Goal: Information Seeking & Learning: Learn about a topic

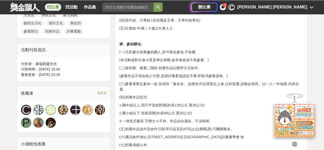
scroll to position [256, 0]
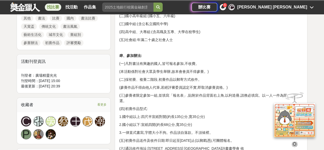
click at [38, 116] on div "張" at bounding box center [38, 121] width 10 height 10
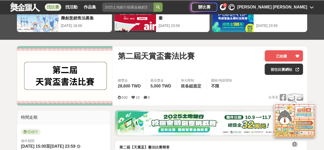
scroll to position [51, 0]
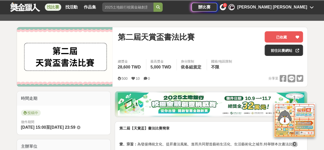
click at [297, 7] on div "[PERSON_NAME] [PERSON_NAME]" at bounding box center [273, 7] width 70 height 6
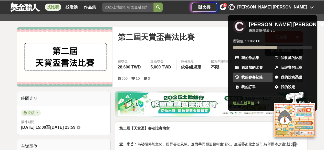
click at [256, 77] on span "我的參賽紀錄" at bounding box center [253, 77] width 22 height 5
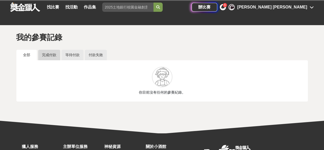
click at [48, 54] on link "完成付款" at bounding box center [49, 55] width 22 height 11
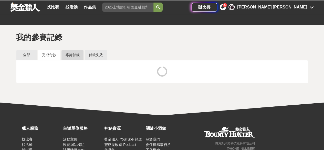
click at [69, 53] on link "等待付款" at bounding box center [73, 55] width 22 height 11
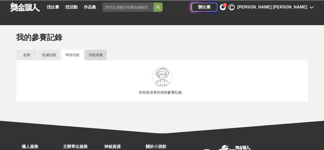
click at [98, 54] on link "付款失敗" at bounding box center [96, 55] width 22 height 11
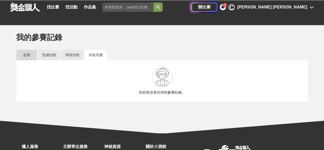
click at [22, 54] on link "全部" at bounding box center [26, 55] width 21 height 11
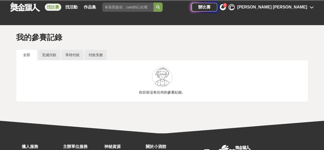
click at [59, 7] on link "找比賽" at bounding box center [53, 7] width 16 height 7
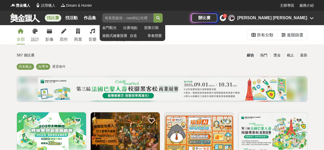
click at [114, 18] on input "search" at bounding box center [127, 17] width 51 height 9
type input "書法"
click at [154, 13] on button "submit" at bounding box center [158, 17] width 9 height 9
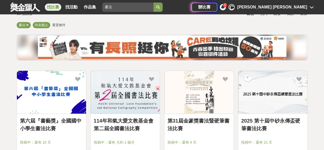
scroll to position [51, 0]
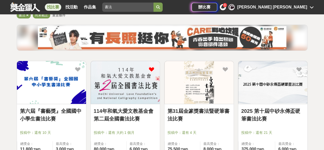
click at [151, 68] on icon at bounding box center [152, 69] width 6 height 6
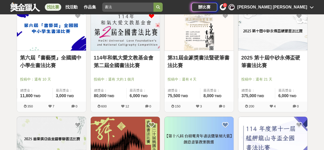
scroll to position [103, 0]
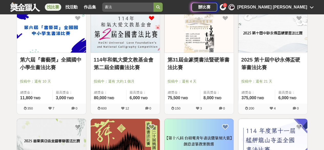
click at [130, 67] on link "114年和氣大愛文教基金會第二屆全國書法比賽" at bounding box center [125, 63] width 63 height 15
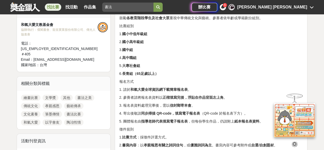
scroll to position [231, 0]
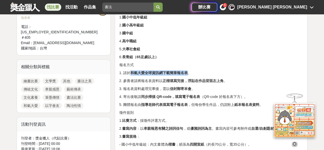
drag, startPoint x: 131, startPoint y: 72, endPoint x: 189, endPoint y: 71, distance: 58.0
click at [189, 71] on p "1. 請於 和氣大愛全球資訊網下載簡章報名表 。" at bounding box center [211, 72] width 184 height 5
click at [153, 72] on strong "和氣大愛全球資訊網下載簡章報名表" at bounding box center [159, 73] width 57 height 4
drag, startPoint x: 131, startPoint y: 73, endPoint x: 164, endPoint y: 72, distance: 32.8
click at [164, 72] on strong "和氣大愛全球資訊網下載簡章報名表" at bounding box center [159, 73] width 57 height 4
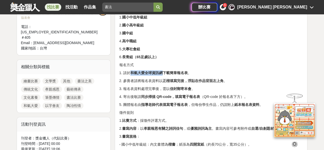
copy strong "和氣大愛全球資訊網"
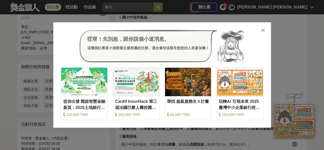
click at [263, 31] on icon at bounding box center [264, 30] width 4 height 5
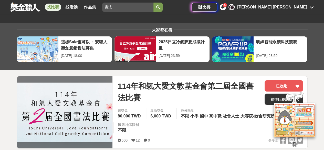
scroll to position [0, 0]
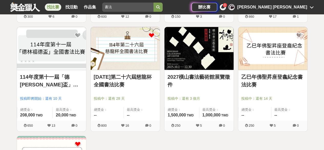
scroll to position [308, 0]
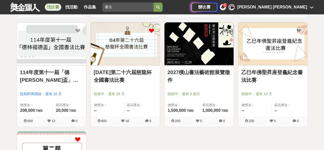
click at [113, 77] on link "[DATE]第二十六屆慈龍杯全國書法比賽" at bounding box center [125, 75] width 63 height 15
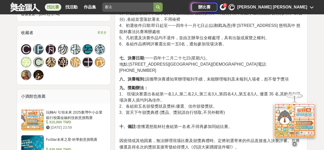
scroll to position [308, 0]
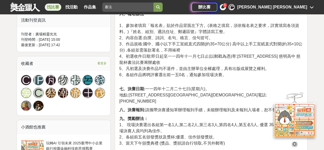
click at [295, 141] on icon at bounding box center [295, 144] width 6 height 6
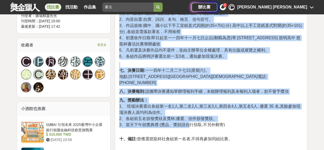
scroll to position [359, 0]
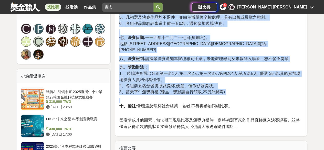
drag, startPoint x: 119, startPoint y: 76, endPoint x: 225, endPoint y: 83, distance: 105.9
copy div "lorem『ips』dolorsi a、 co: adipiscing,elitsedd、eiusmodte i、utla: etdolorem 《aliqu…"
